Goal: Navigation & Orientation: Find specific page/section

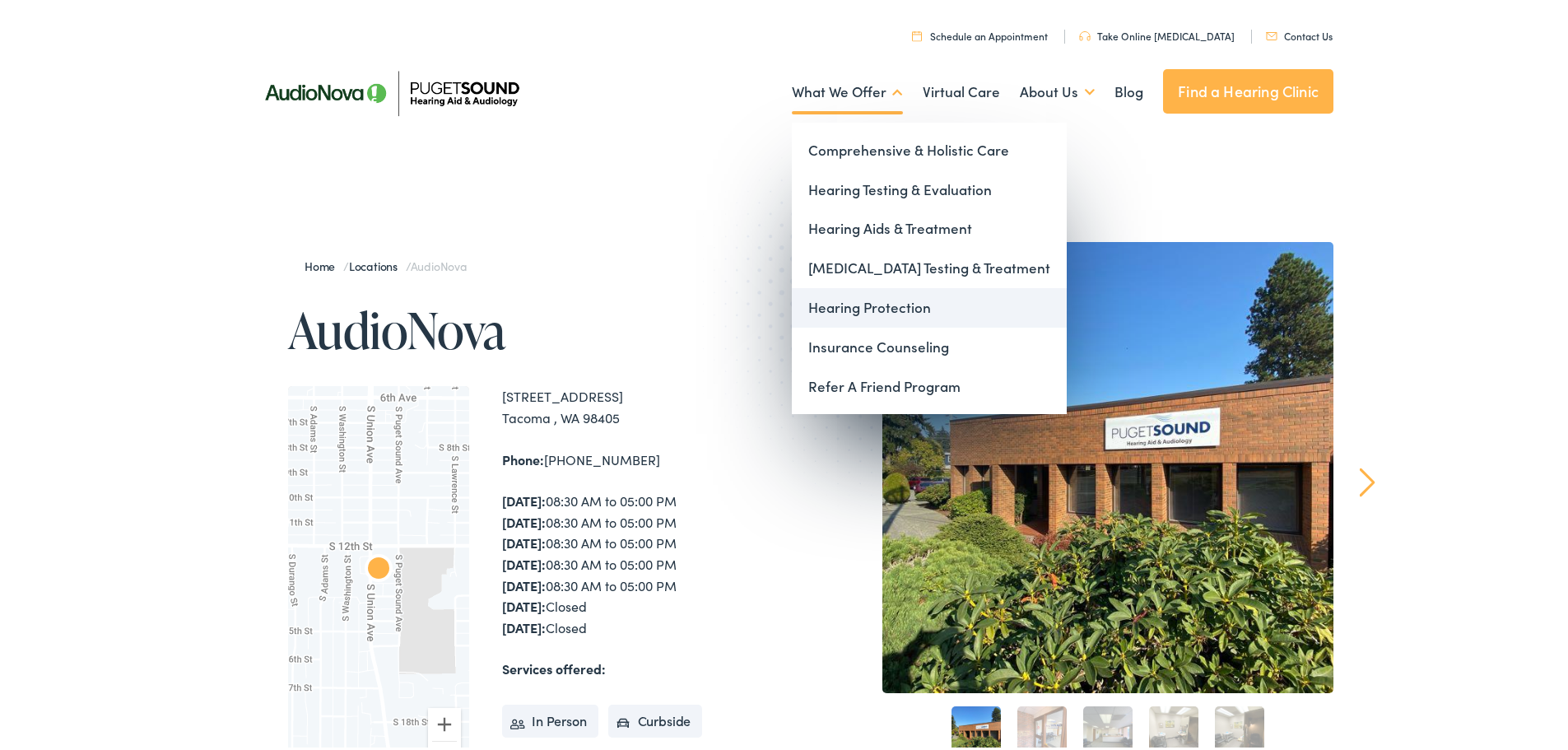
click at [845, 305] on link "Hearing Protection" at bounding box center [929, 305] width 275 height 40
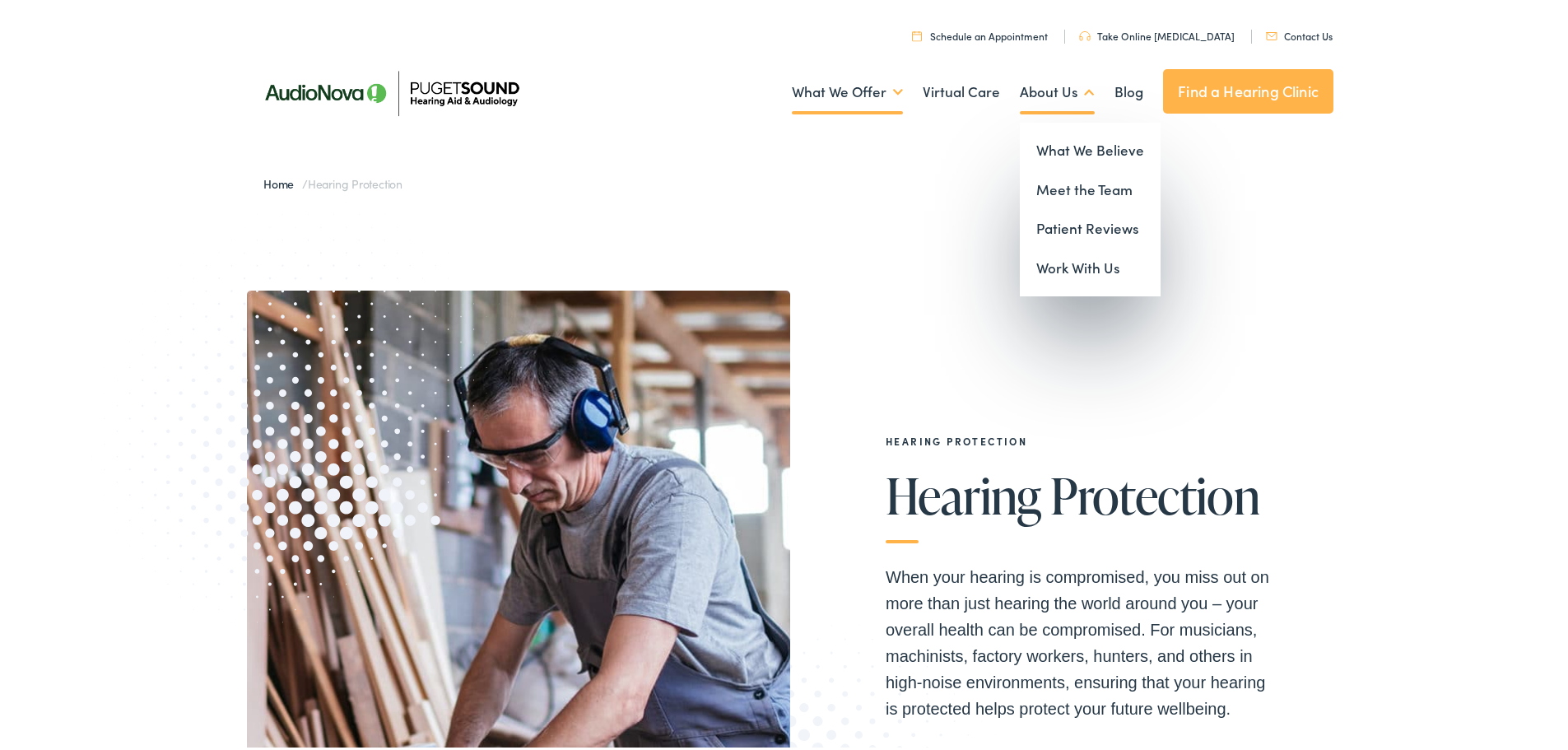
click at [1033, 92] on link "About Us" at bounding box center [1057, 89] width 75 height 61
click at [1047, 183] on link "Meet the Team" at bounding box center [1090, 187] width 141 height 40
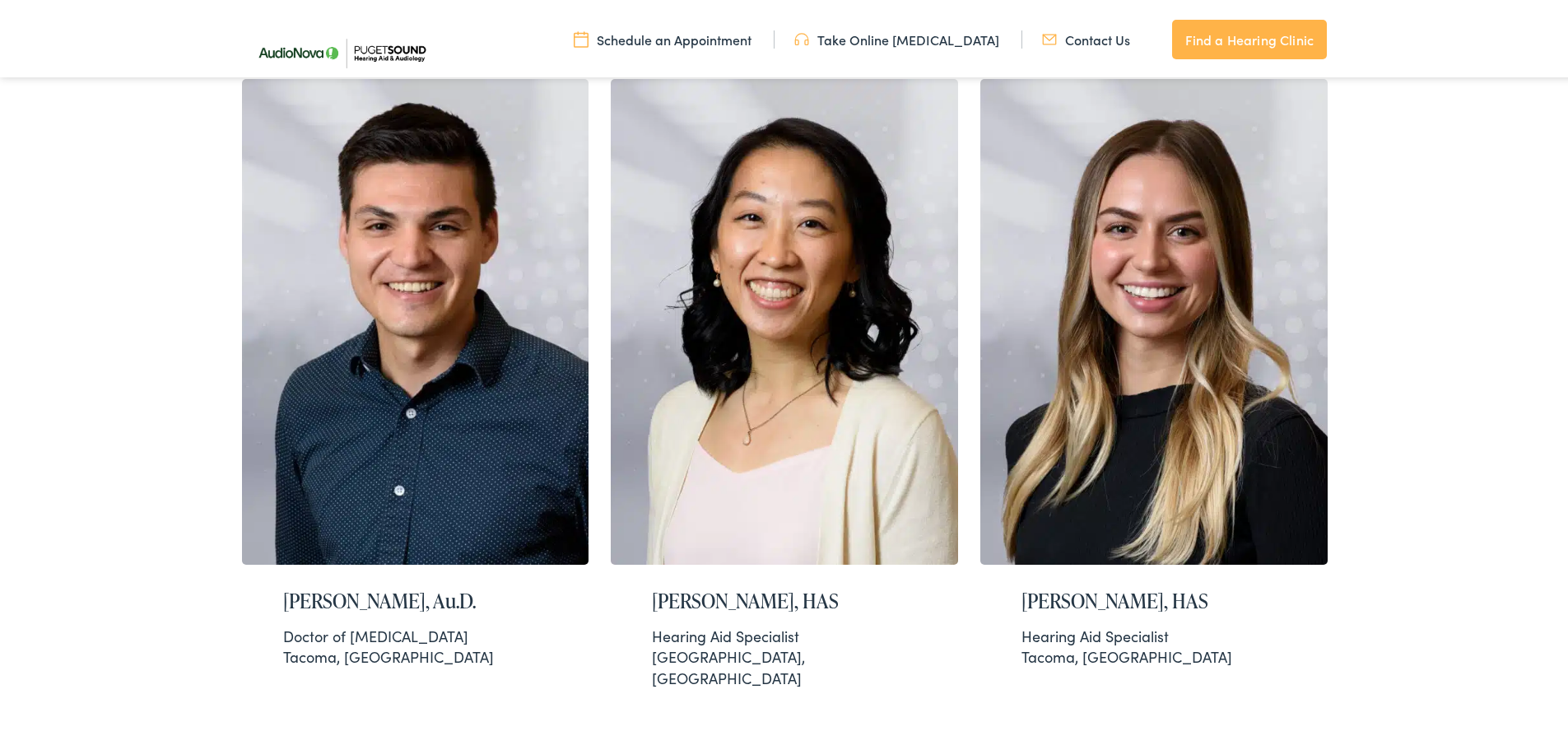
scroll to position [1071, 0]
